Goal: Task Accomplishment & Management: Manage account settings

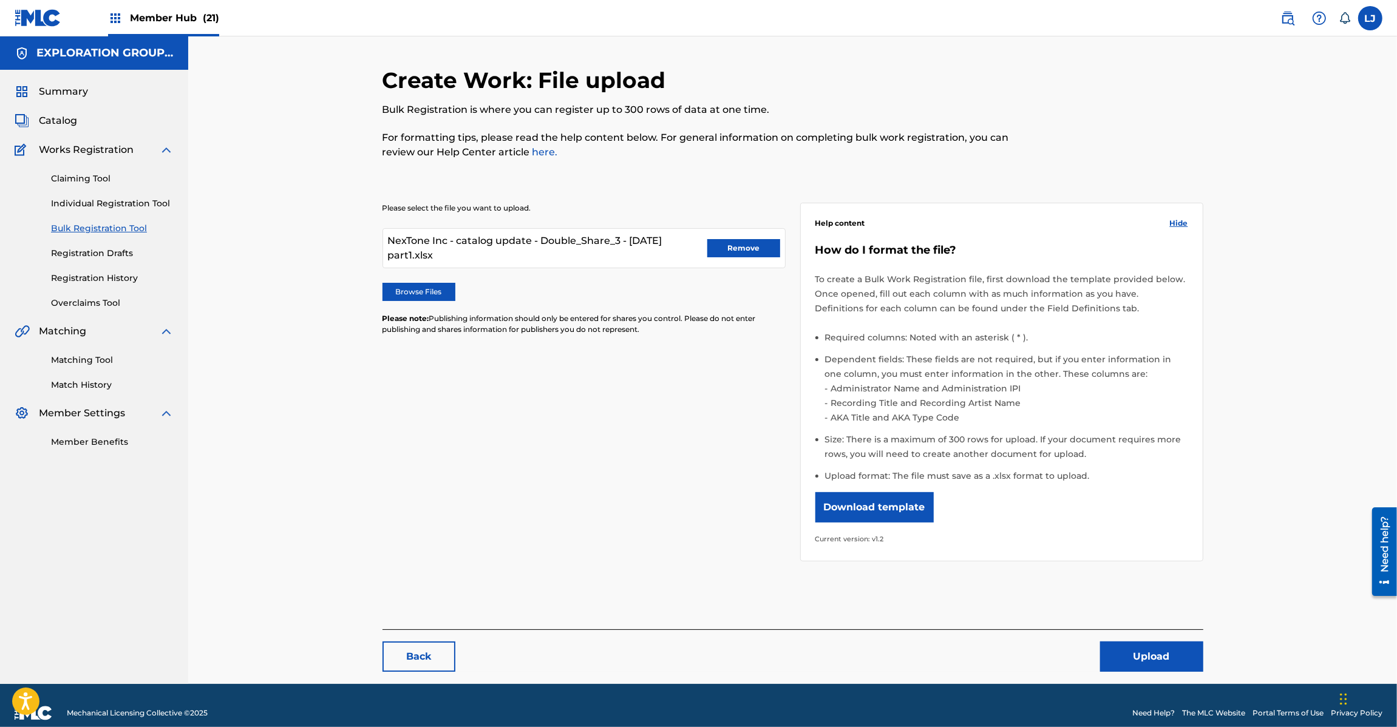
click at [74, 131] on div "Summary Catalog Works Registration Claiming Tool Individual Registration Tool B…" at bounding box center [94, 266] width 188 height 393
click at [71, 126] on span "Catalog" at bounding box center [58, 121] width 38 height 15
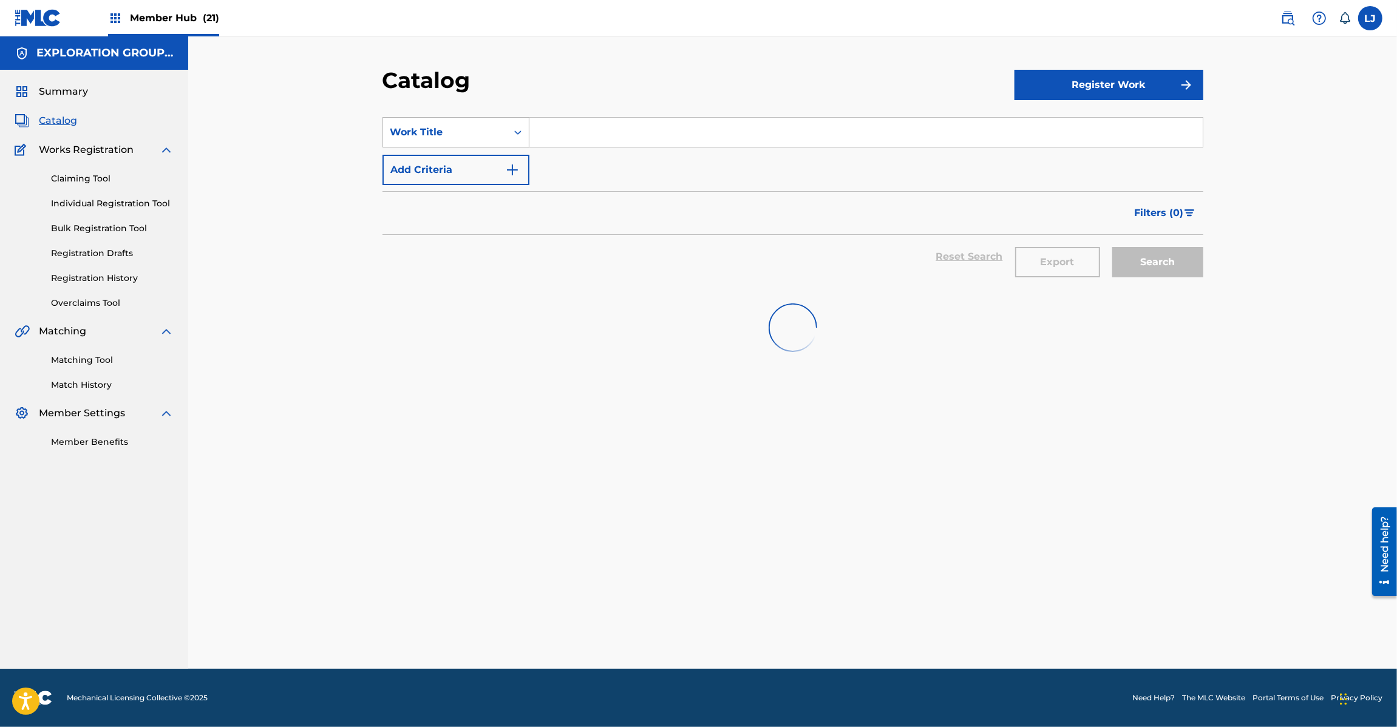
click at [438, 126] on div "Work Title" at bounding box center [444, 132] width 109 height 15
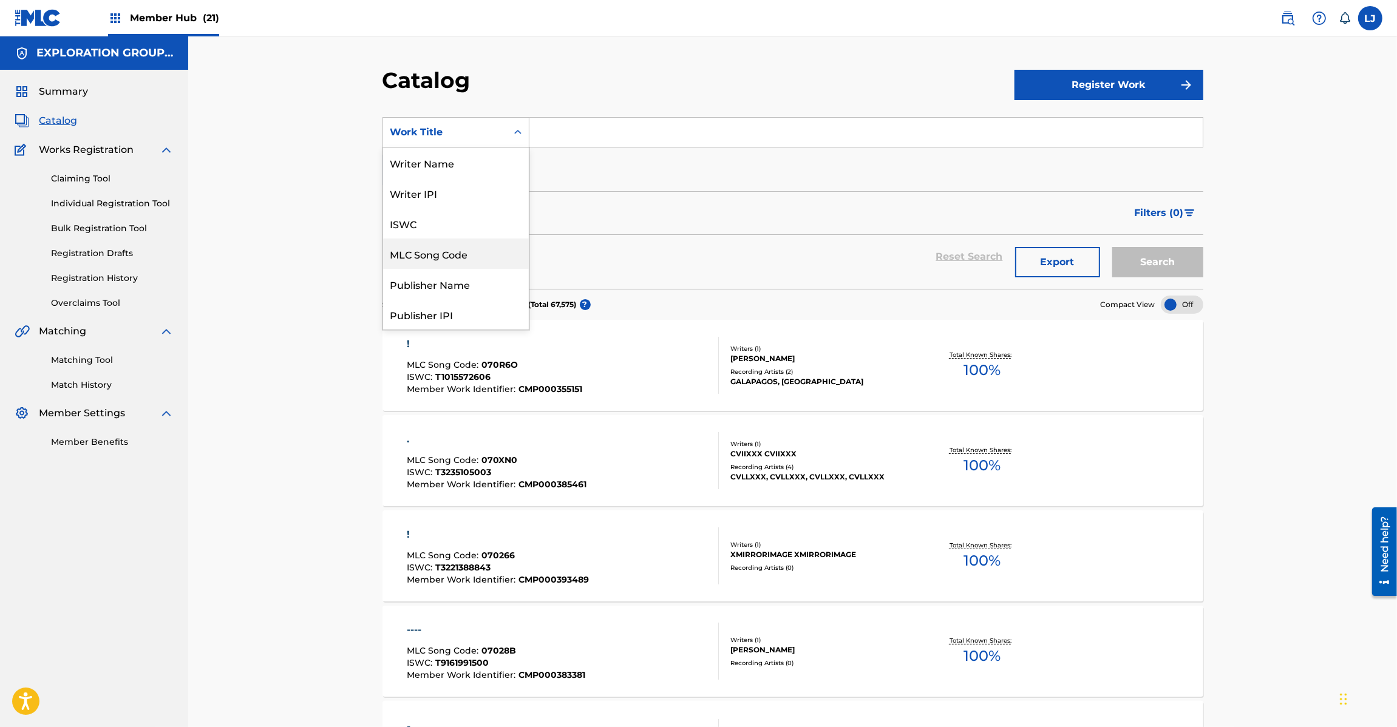
click at [460, 259] on div "MLC Song Code" at bounding box center [456, 254] width 146 height 30
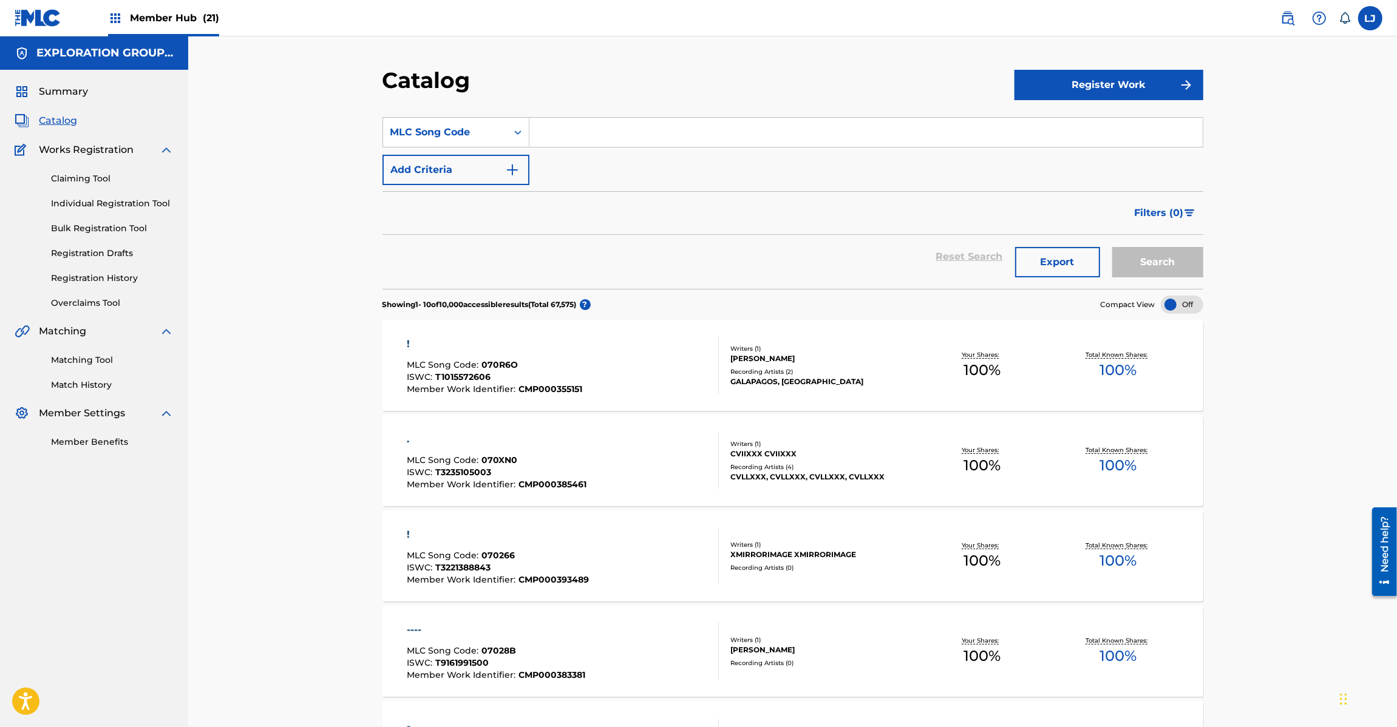
click at [562, 134] on input "Search Form" at bounding box center [866, 132] width 673 height 29
paste input "IC32C9"
type input "IC32C9"
click at [1160, 250] on button "Search" at bounding box center [1157, 262] width 91 height 30
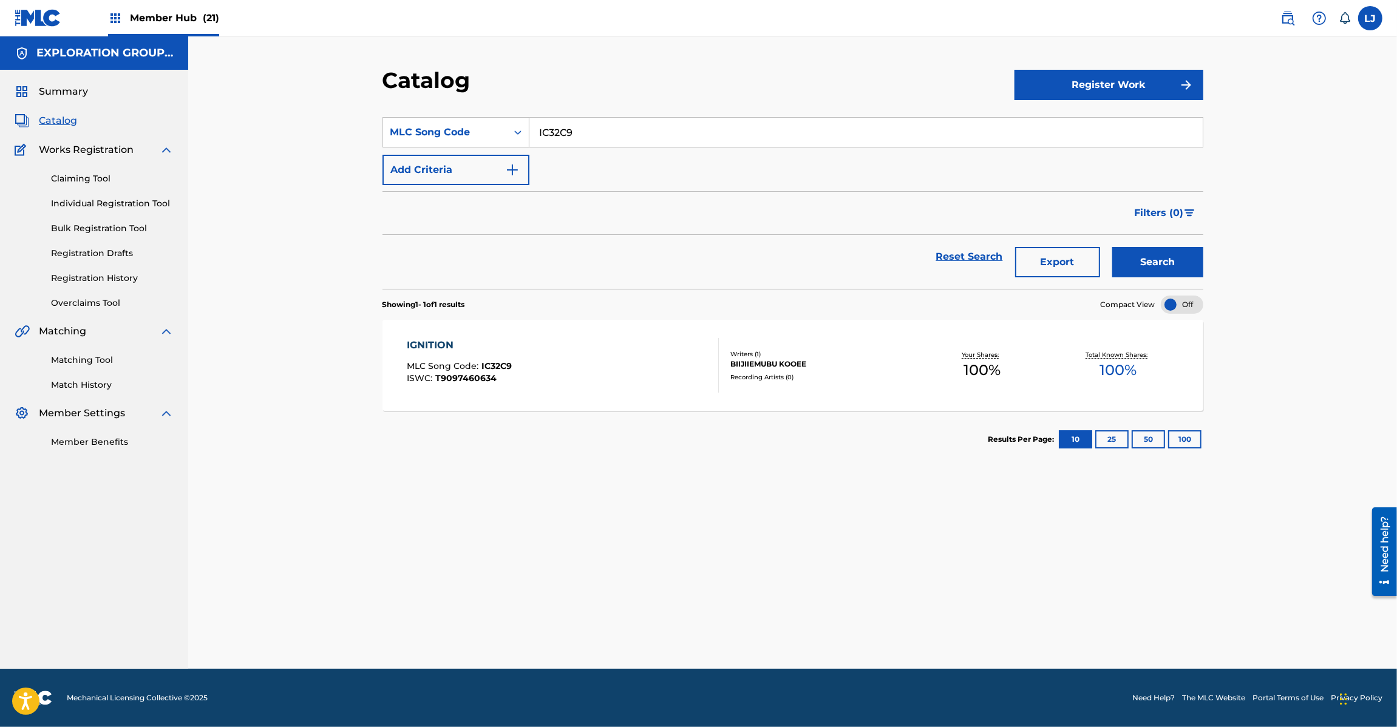
click at [584, 366] on div "IGNITION MLC Song Code : IC32C9 ISWC : T9097460634" at bounding box center [563, 365] width 312 height 55
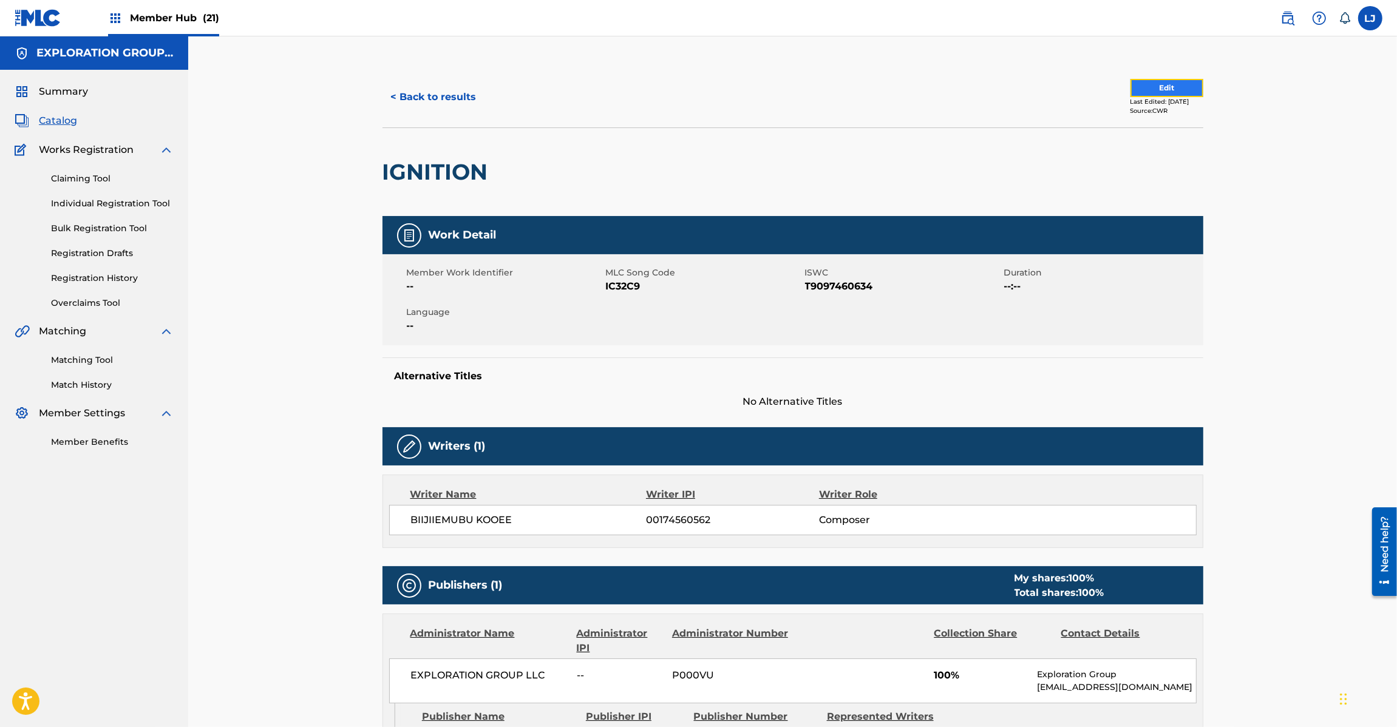
click at [1131, 85] on button "Edit" at bounding box center [1167, 88] width 73 height 18
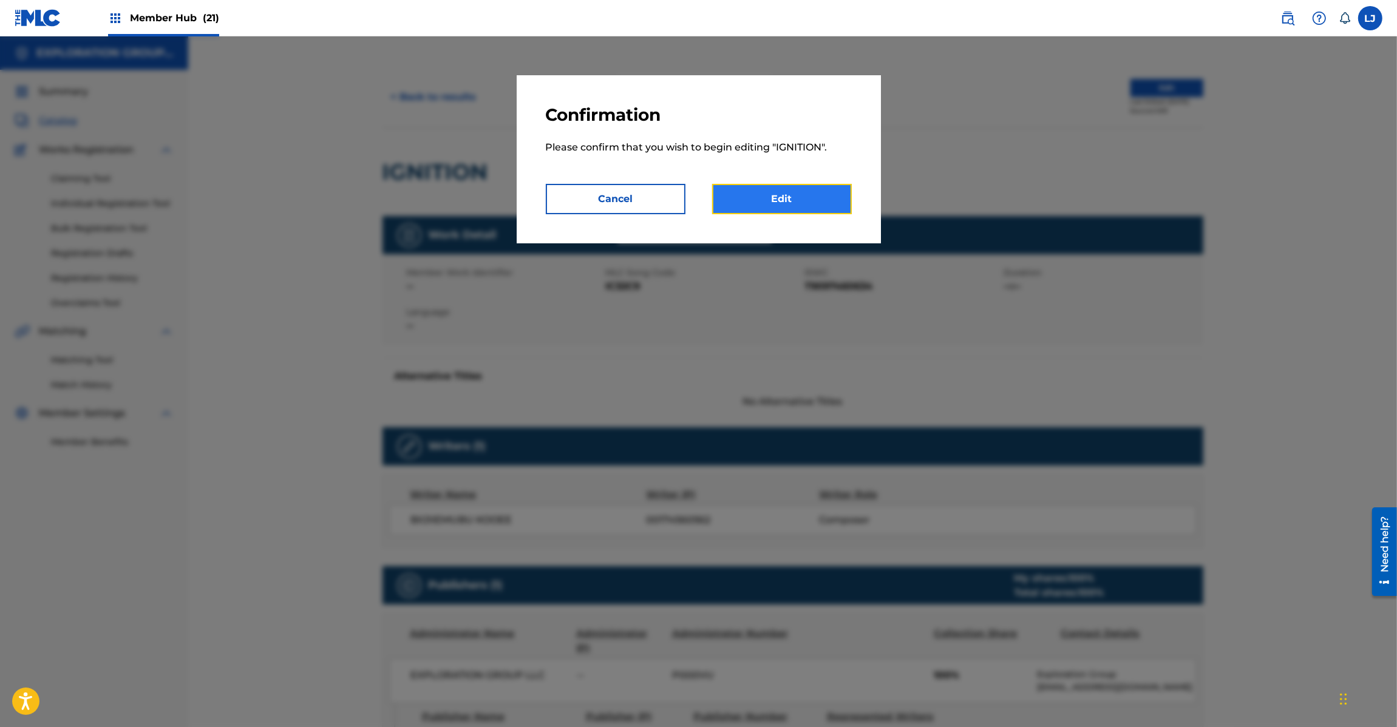
click at [778, 195] on link "Edit" at bounding box center [782, 199] width 140 height 30
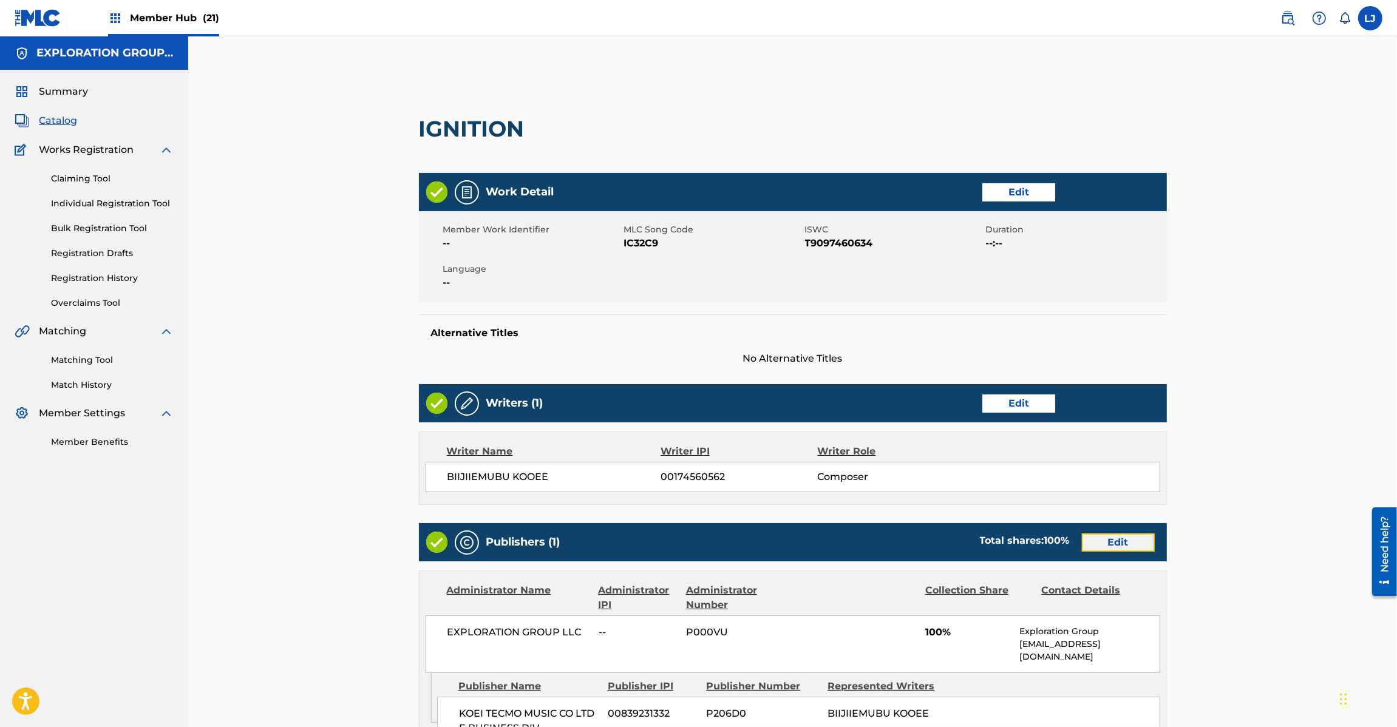
click at [1085, 540] on link "Edit" at bounding box center [1118, 543] width 73 height 18
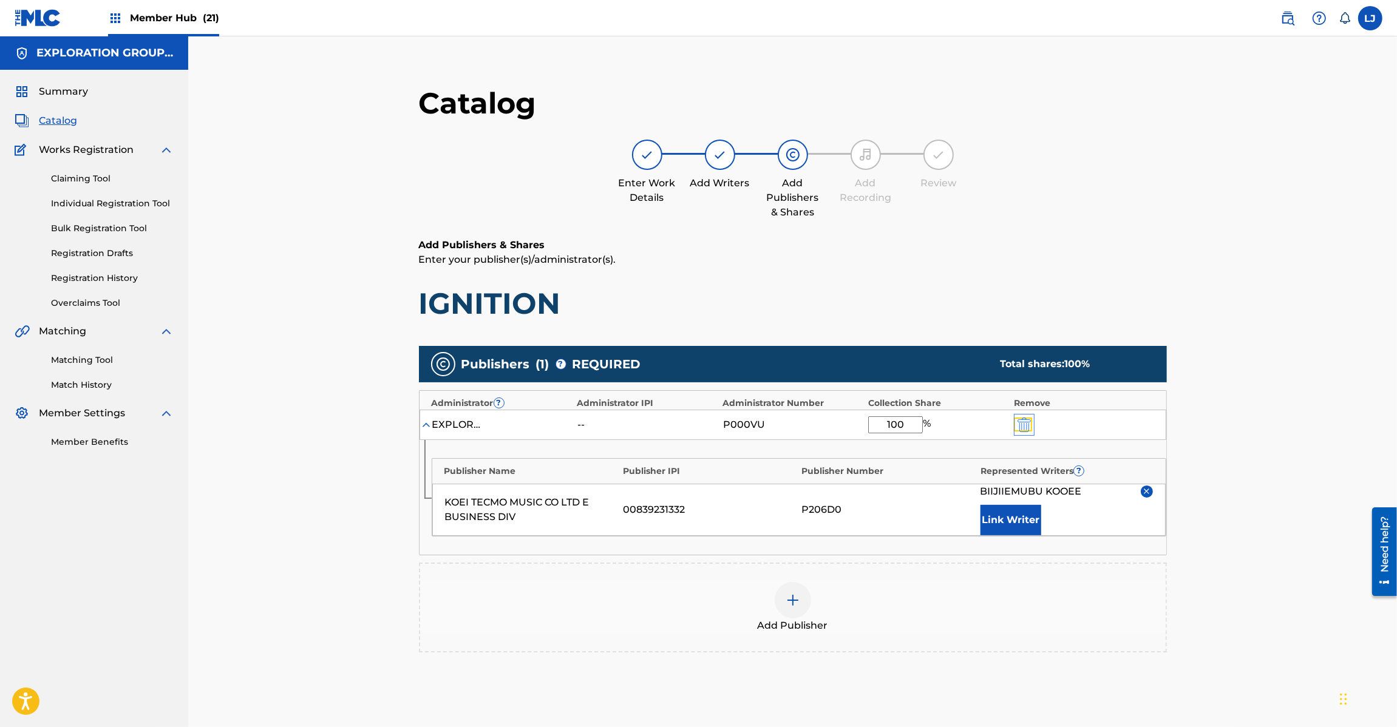
click at [1022, 427] on img "submit" at bounding box center [1024, 425] width 13 height 15
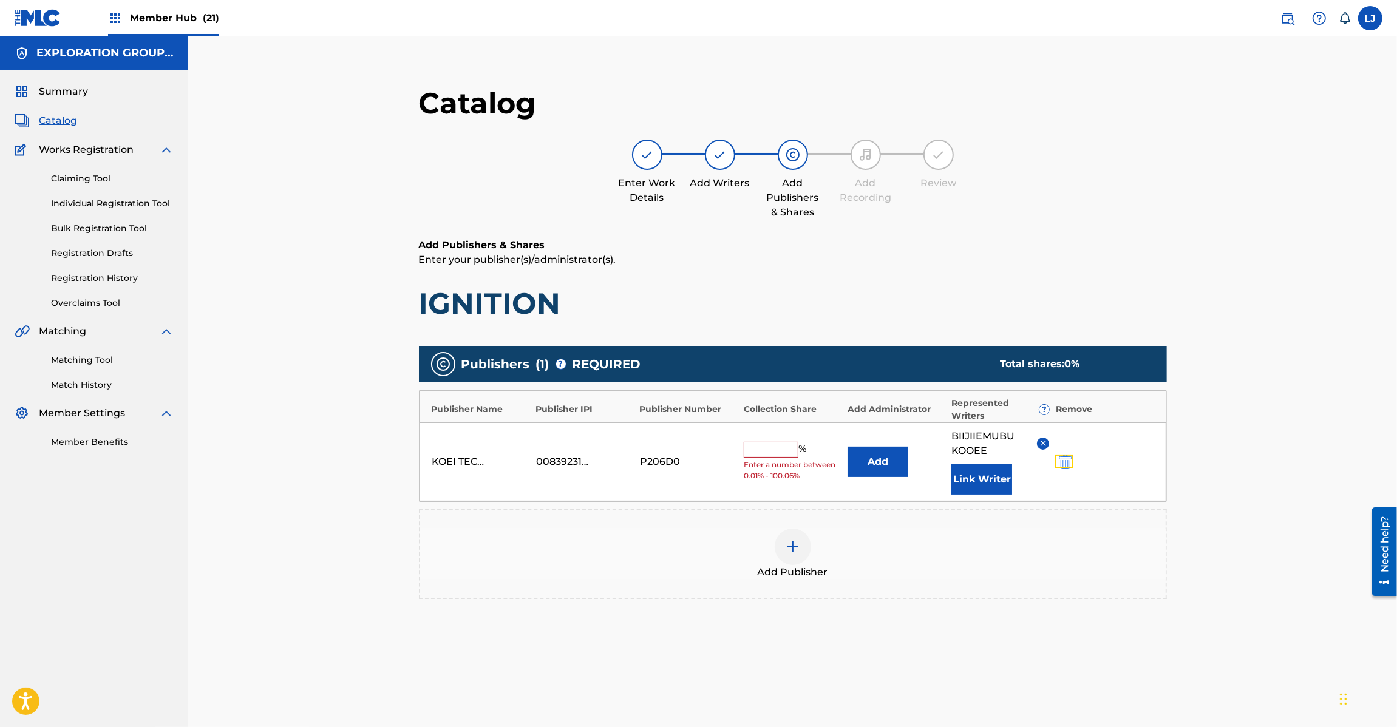
click at [1058, 460] on button "submit" at bounding box center [1064, 462] width 18 height 14
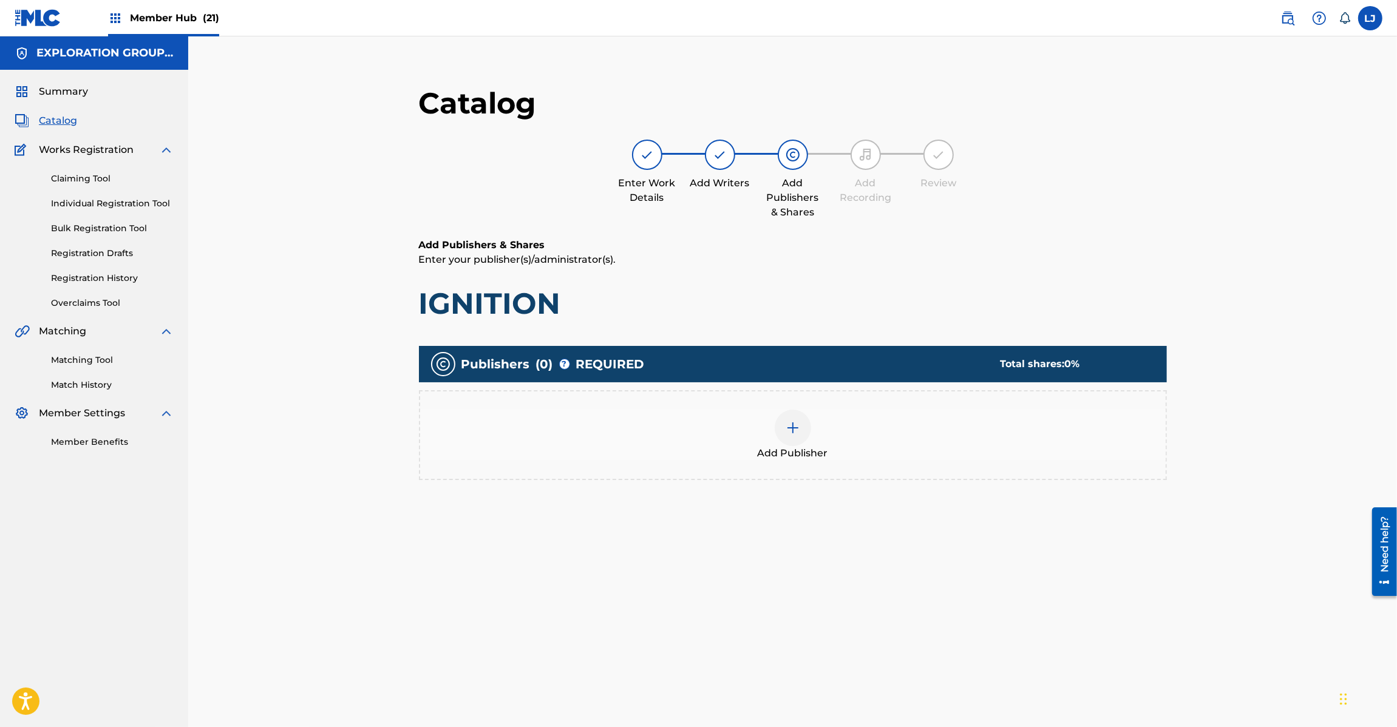
click at [806, 431] on div at bounding box center [793, 428] width 36 height 36
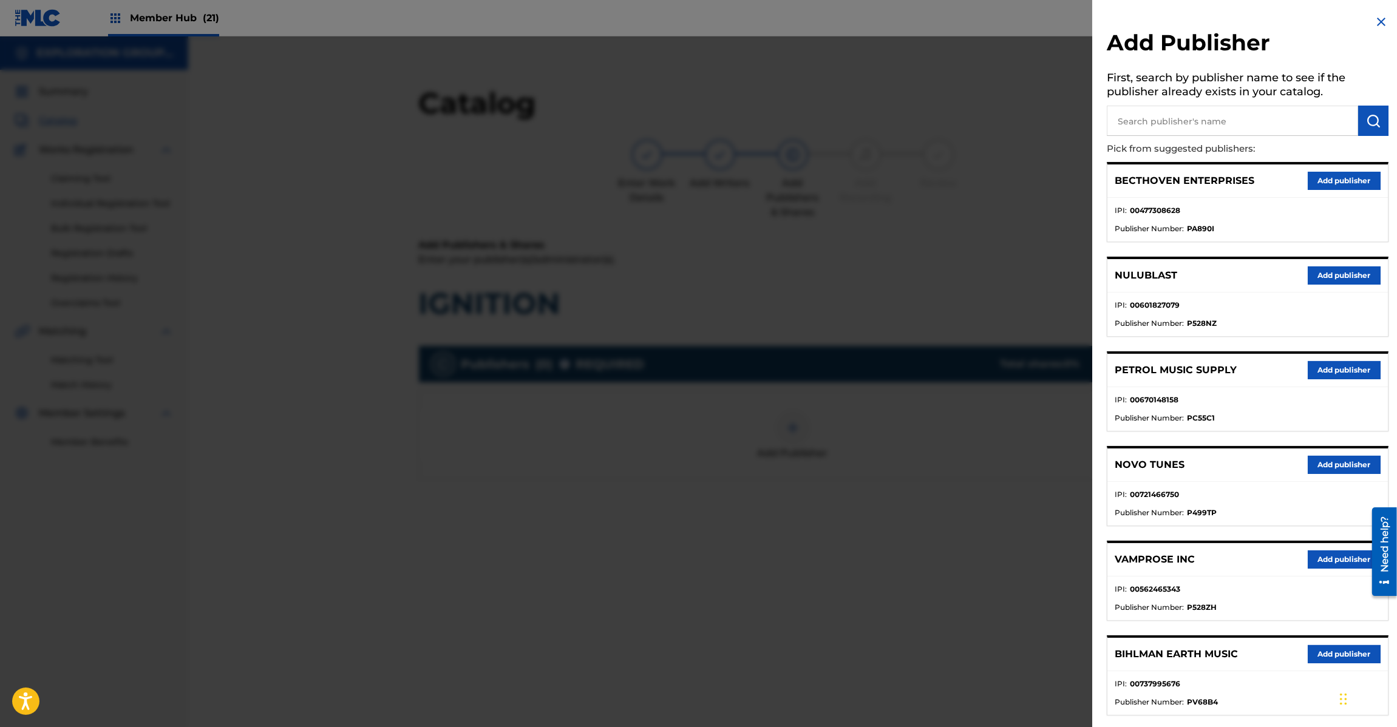
click at [1240, 129] on input "text" at bounding box center [1232, 121] width 251 height 30
paste input "Koei Tecmo Music Co Ltd N Business Div"
type input "Koei Tecmo Music Co Ltd N Business Div"
click at [1366, 120] on img "submit" at bounding box center [1373, 121] width 15 height 15
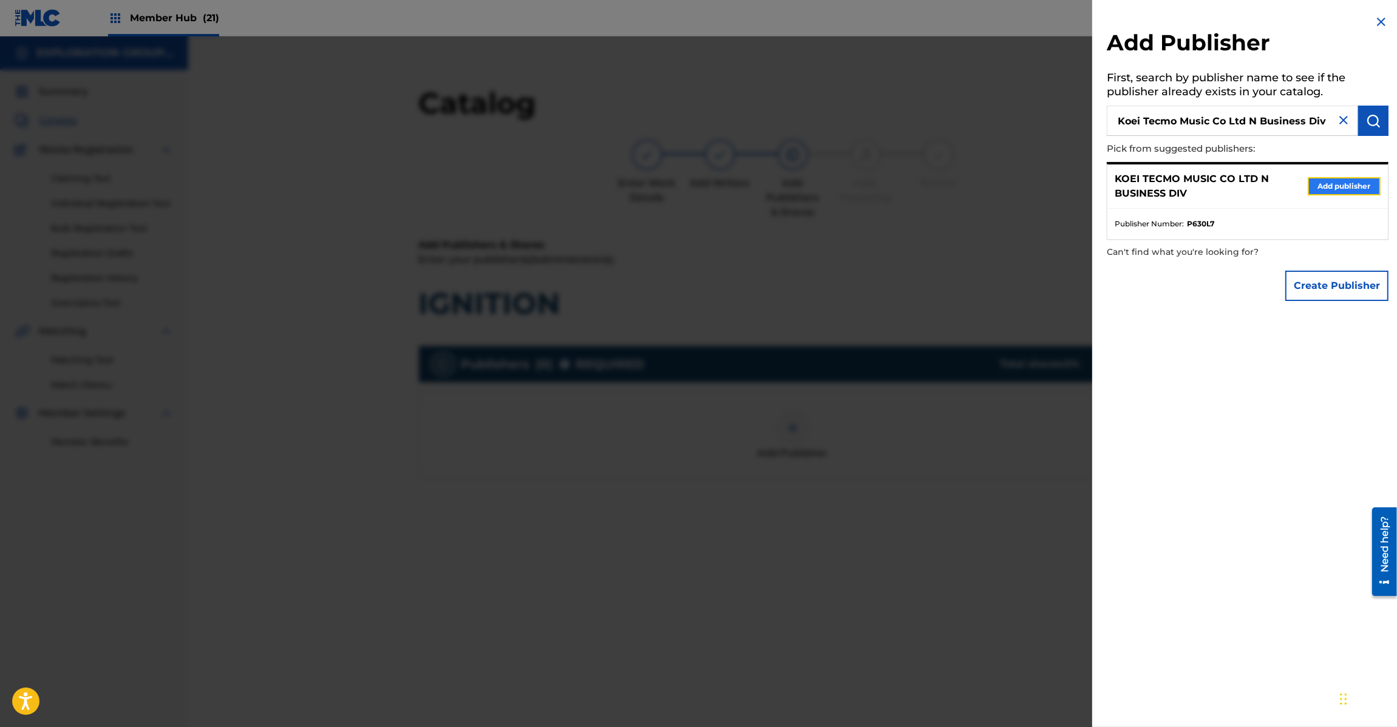
click at [1334, 184] on button "Add publisher" at bounding box center [1344, 186] width 73 height 18
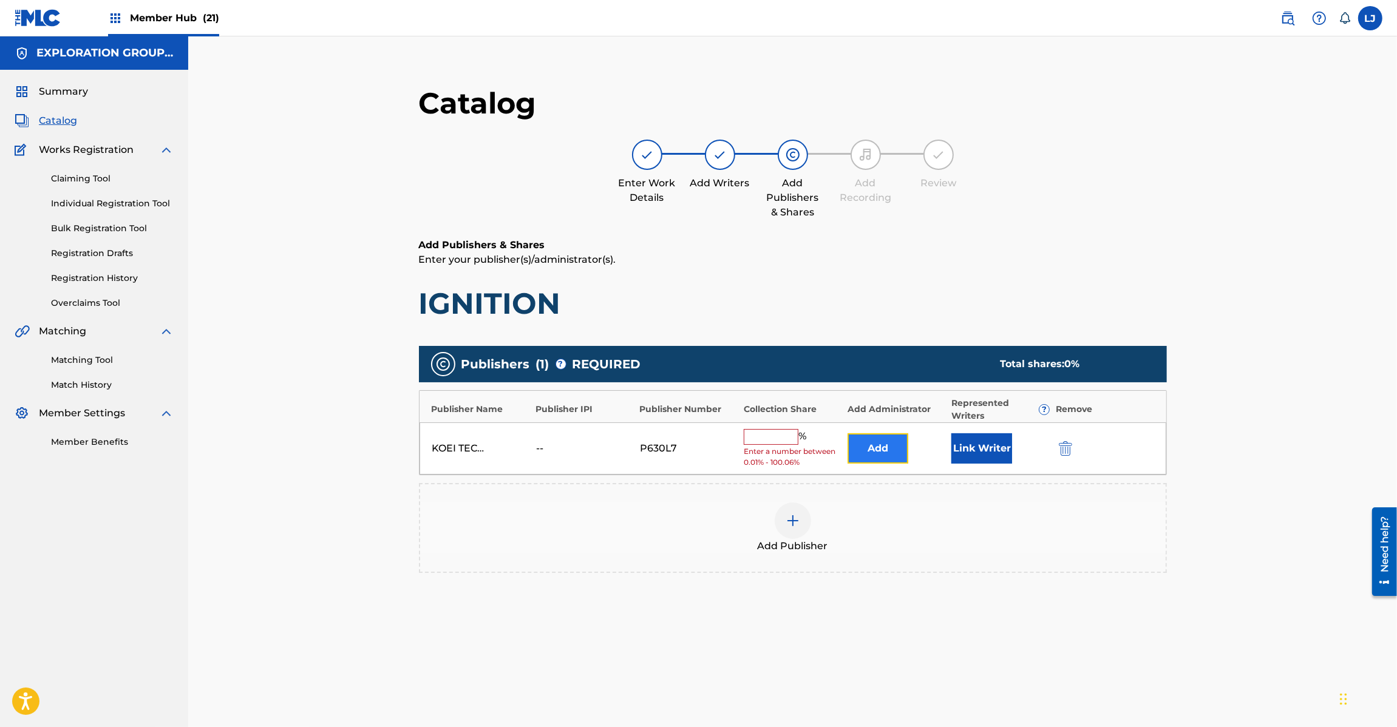
click at [881, 453] on button "Add" at bounding box center [878, 449] width 61 height 30
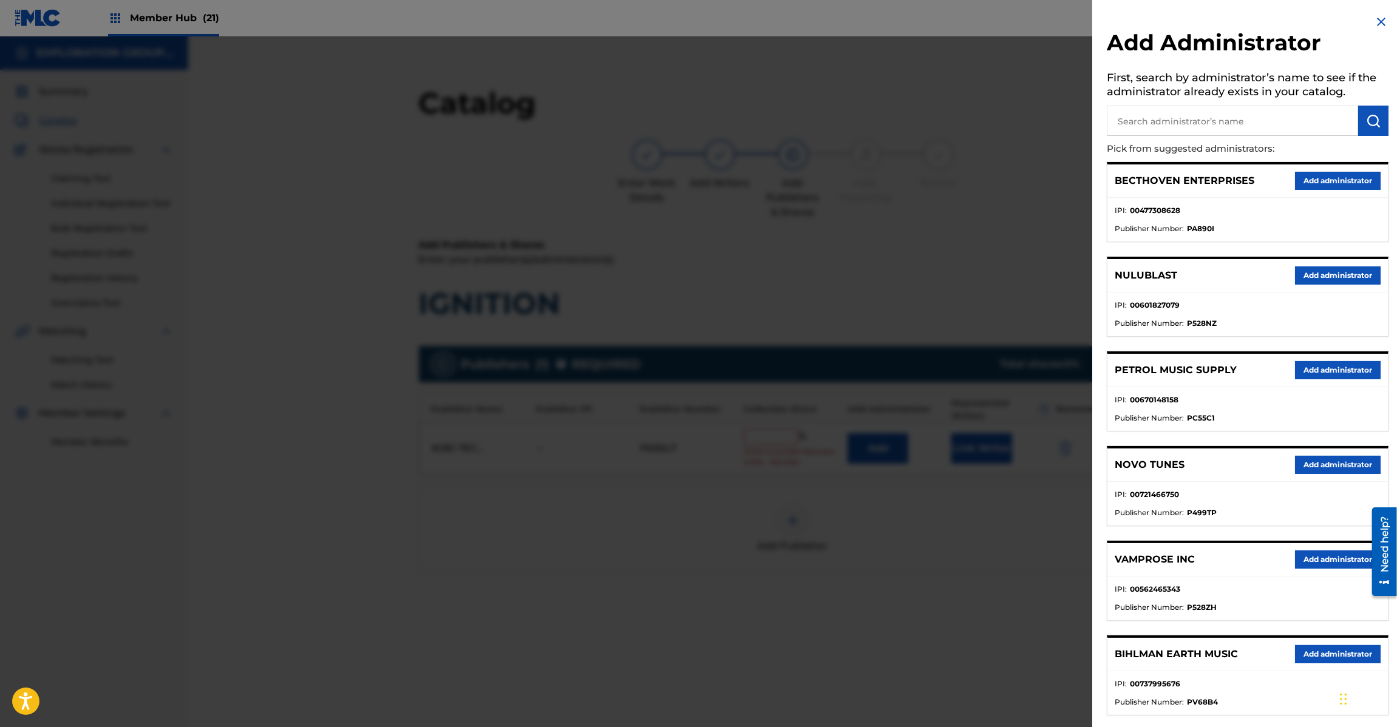
click at [1388, 17] on div "Add Administrator First, search by administrator’s name to see if the administr…" at bounding box center [1247, 546] width 311 height 1093
